Goal: Find specific page/section: Find specific page/section

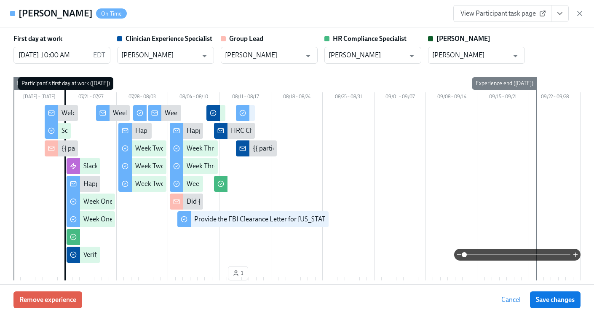
click at [584, 11] on div "[PERSON_NAME] On Time View Participant task page" at bounding box center [297, 13] width 594 height 27
click at [582, 11] on icon "button" at bounding box center [579, 13] width 8 height 8
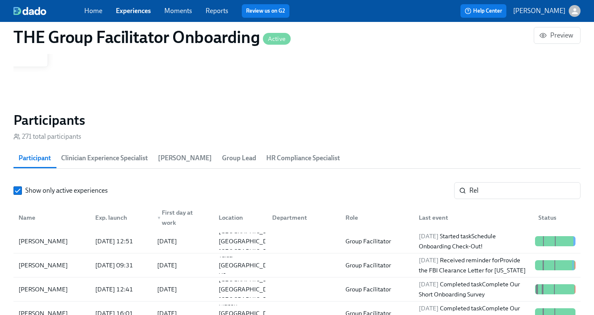
click at [101, 14] on link "Home" at bounding box center [93, 11] width 18 height 8
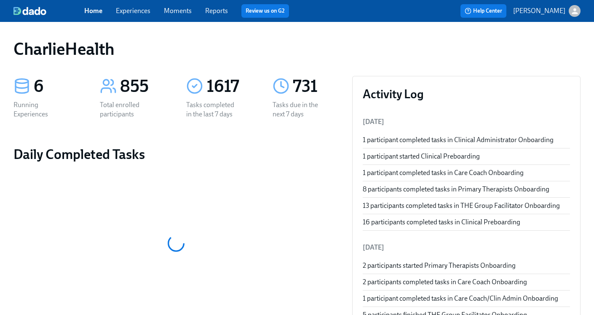
click at [133, 11] on link "Experiences" at bounding box center [133, 11] width 35 height 8
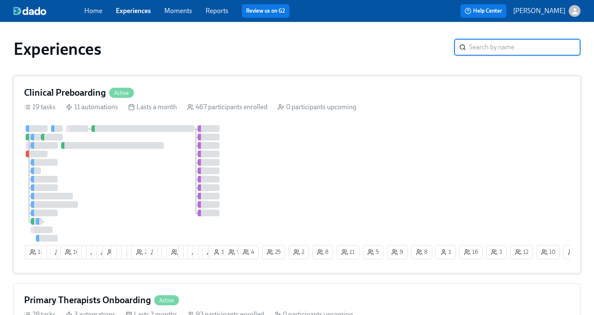
click at [88, 94] on h4 "Clinical Preboarding" at bounding box center [65, 92] width 82 height 13
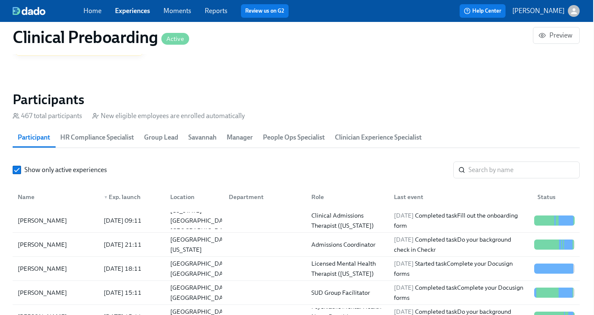
scroll to position [867, 1]
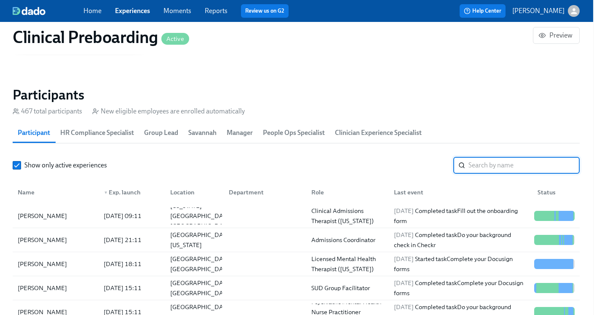
click at [475, 167] on input "search" at bounding box center [523, 165] width 111 height 17
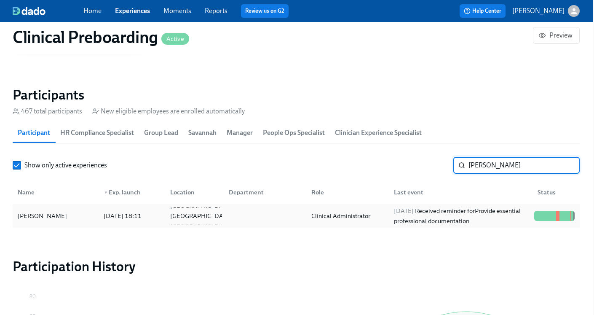
type input "[PERSON_NAME]"
click at [426, 206] on div "[PERSON_NAME] [DATE] 18:11 [GEOGRAPHIC_DATA] [GEOGRAPHIC_DATA] US Clinical Admi…" at bounding box center [296, 216] width 567 height 24
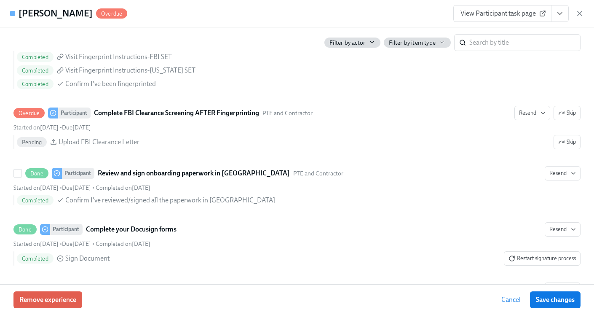
scroll to position [1216, 0]
